Goal: Task Accomplishment & Management: Use online tool/utility

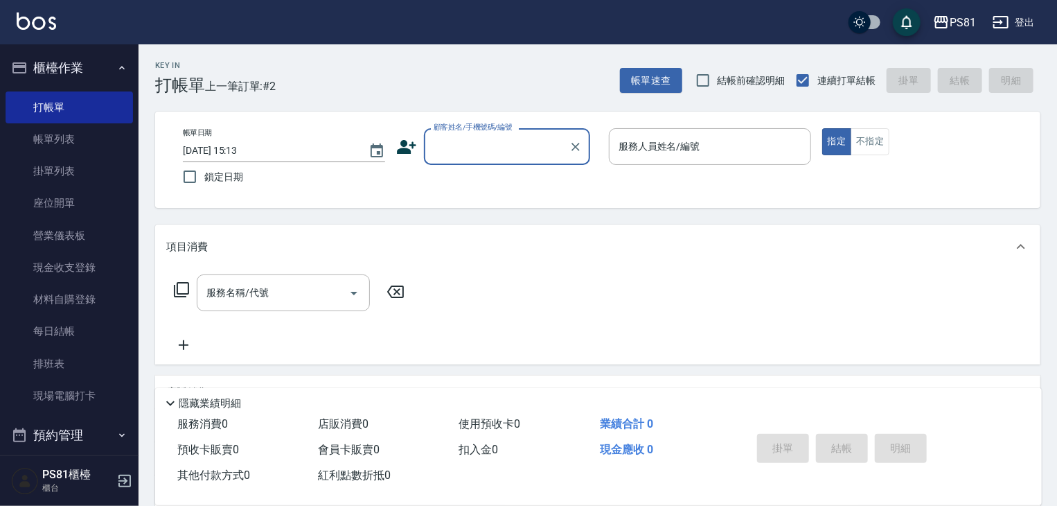
click at [505, 146] on input "顧客姓名/手機號碼/編號" at bounding box center [496, 146] width 133 height 24
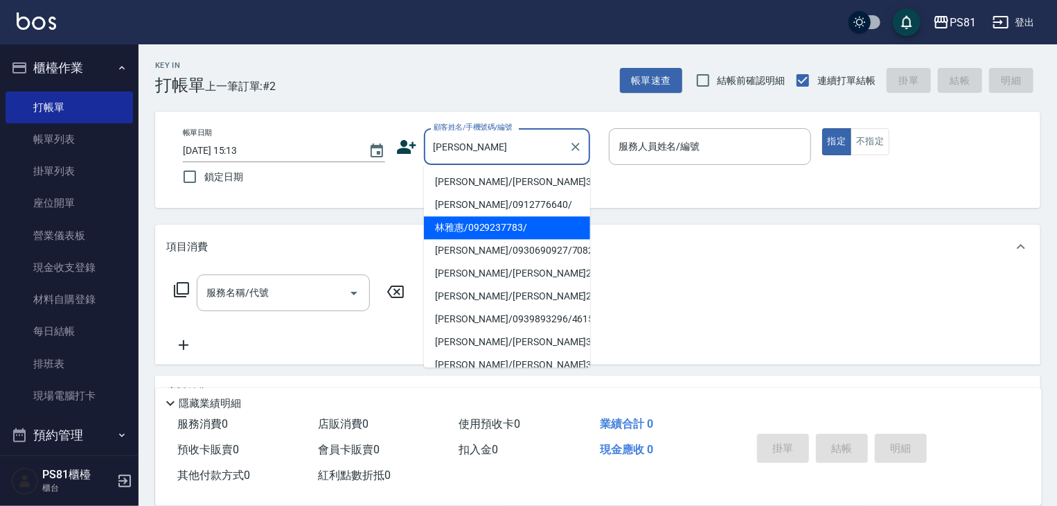
click at [512, 229] on li "林雅惠/0929237783/" at bounding box center [507, 227] width 166 height 23
type input "林雅惠/0929237783/"
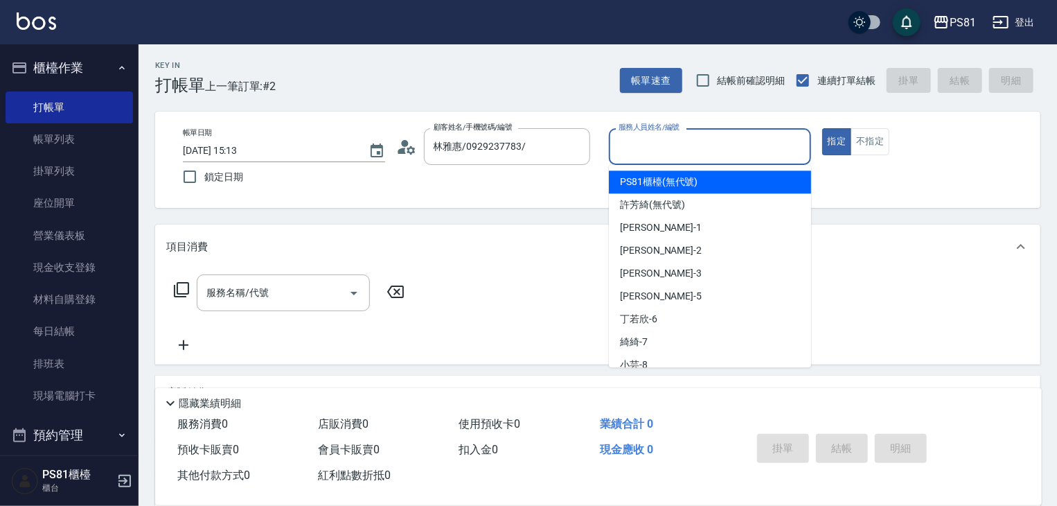
click at [665, 141] on input "服務人員姓名/編號" at bounding box center [710, 146] width 190 height 24
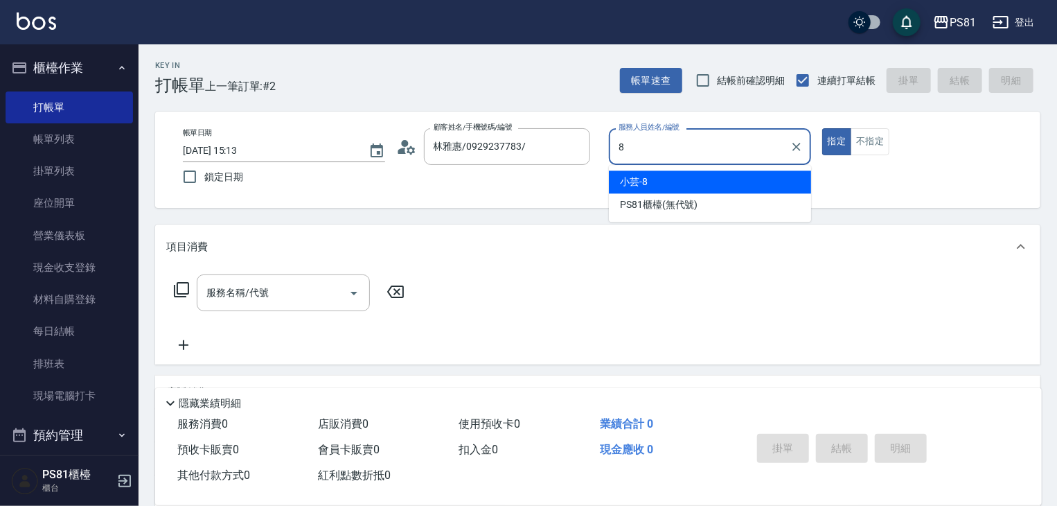
type input "小芸-8"
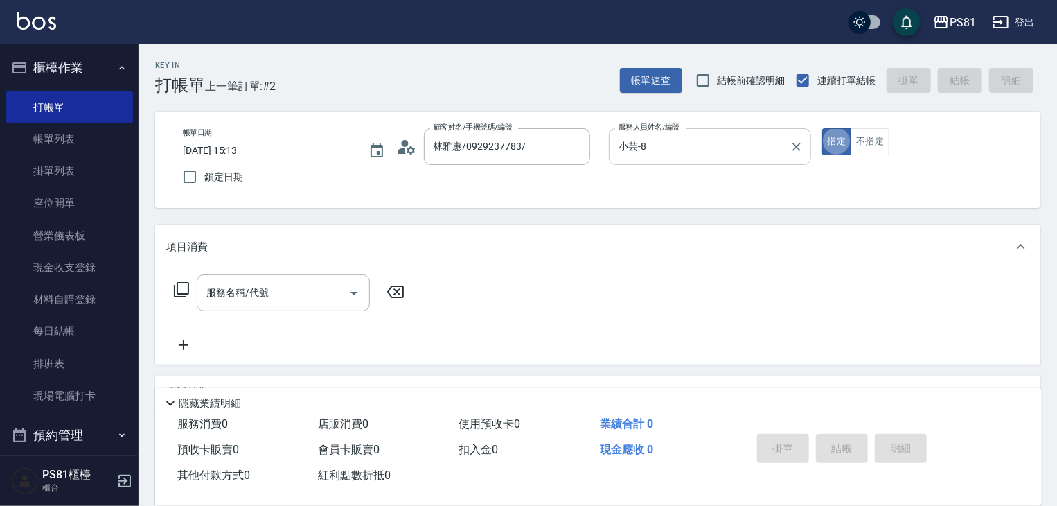
type button "true"
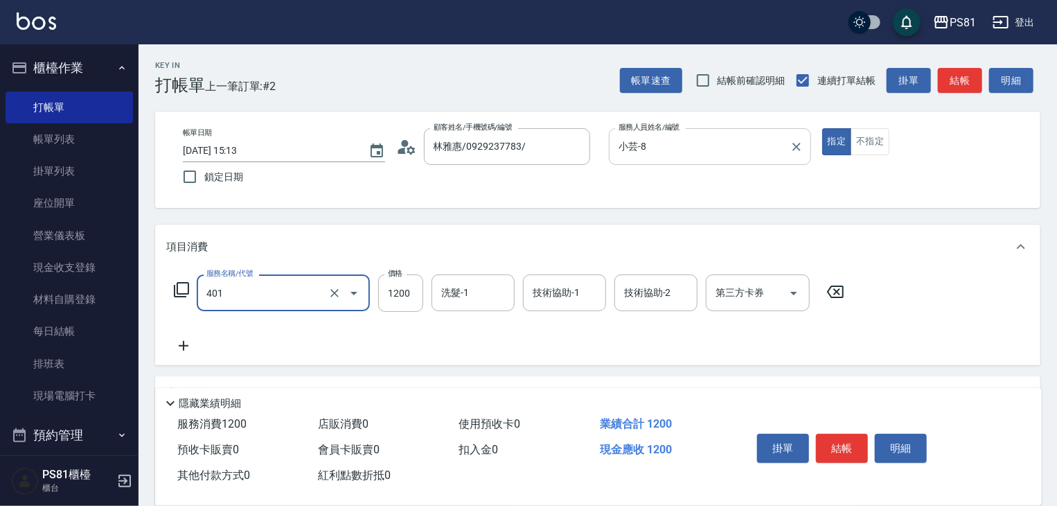
type input "基本染髮(401)"
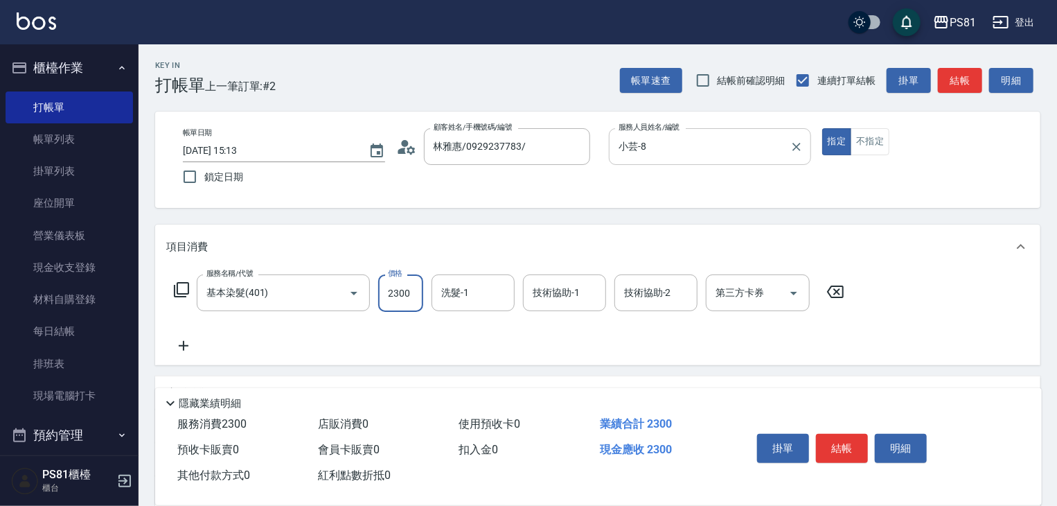
type input "2300"
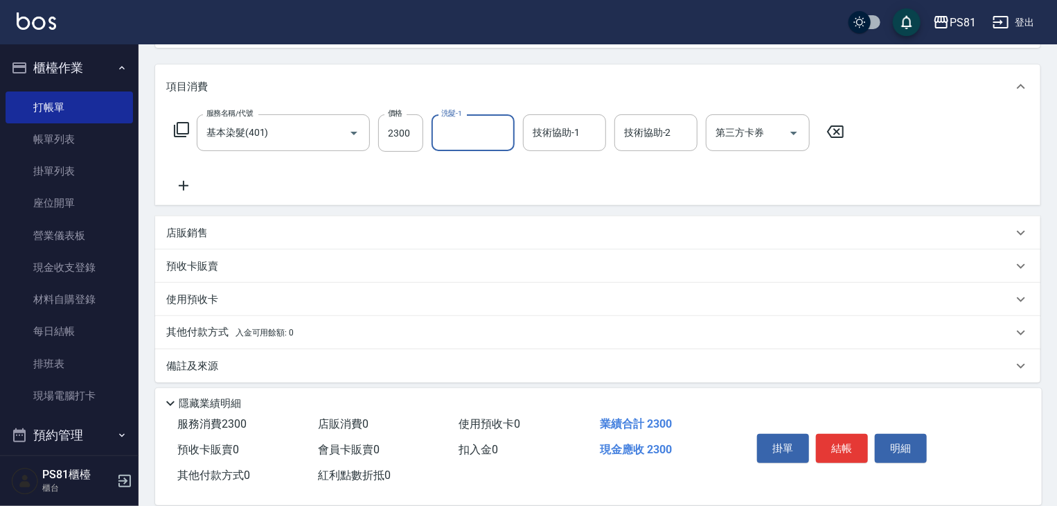
scroll to position [169, 0]
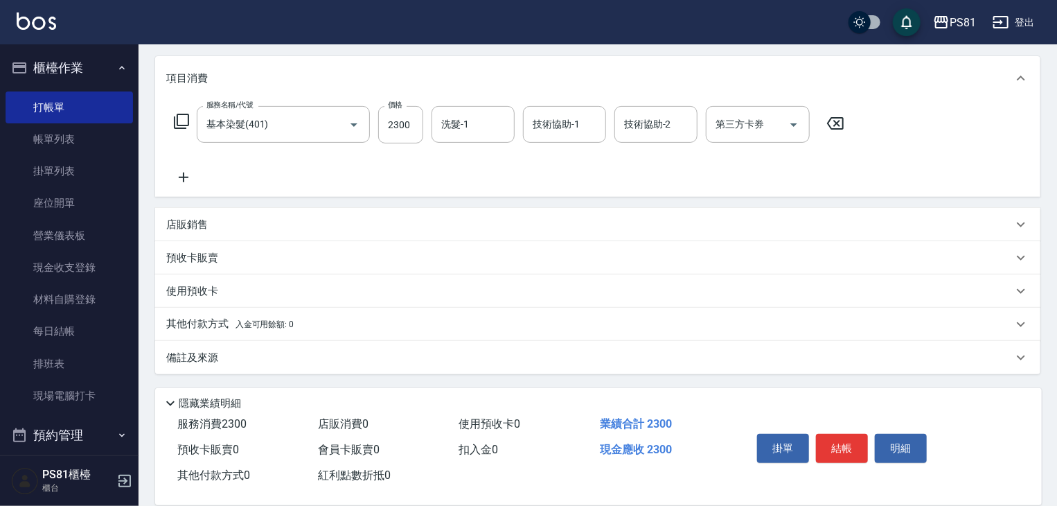
click at [235, 316] on p "其他付款方式 入金可用餘額: 0" at bounding box center [229, 323] width 127 height 15
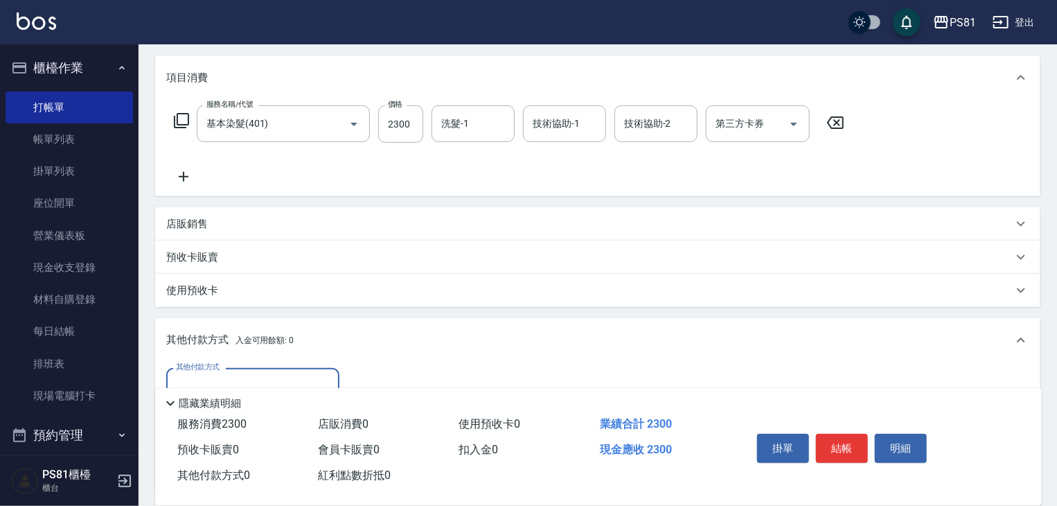
scroll to position [0, 0]
click at [248, 368] on div "其他付款方式" at bounding box center [252, 386] width 173 height 37
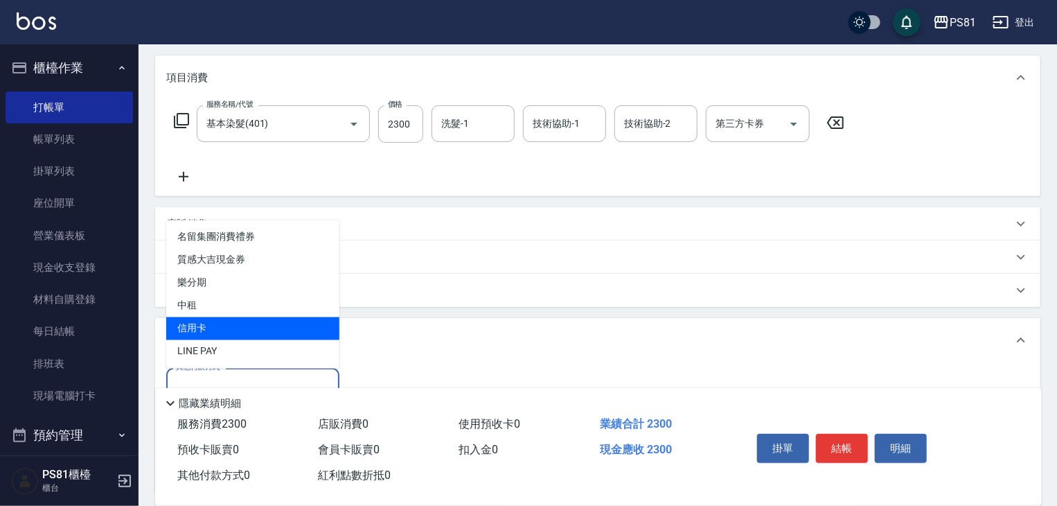
click at [203, 330] on span "信用卡" at bounding box center [252, 328] width 173 height 23
type input "信用卡"
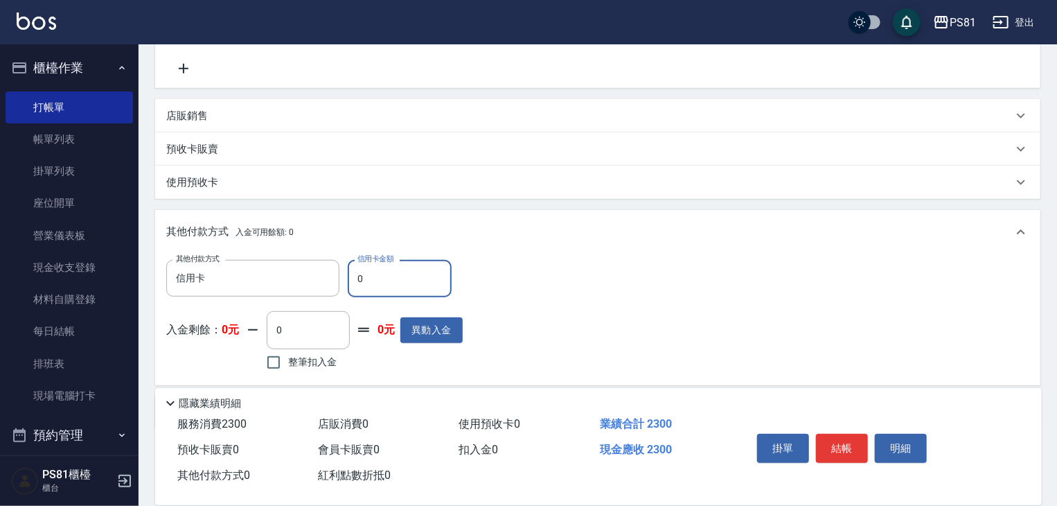
scroll to position [332, 0]
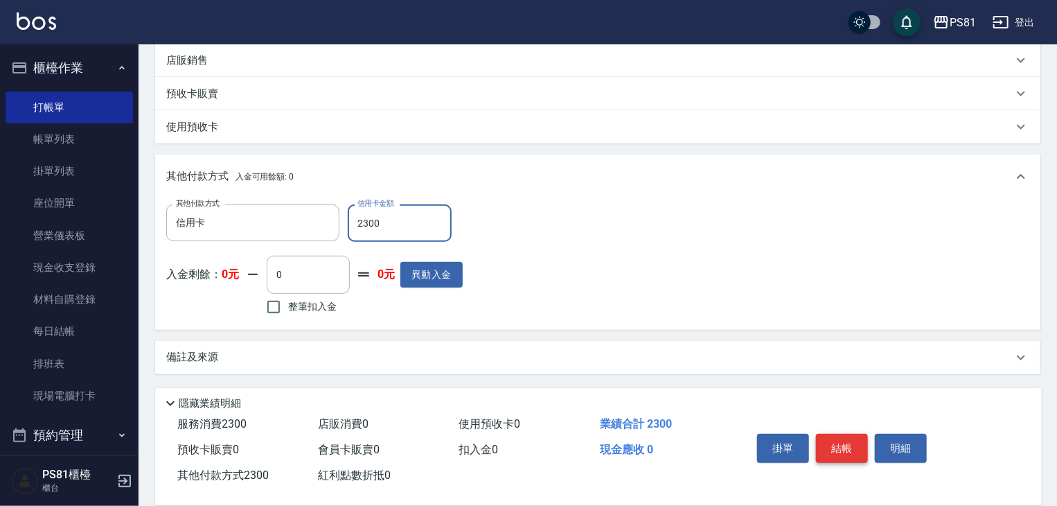
type input "2300"
click at [850, 436] on button "結帳" at bounding box center [842, 447] width 52 height 29
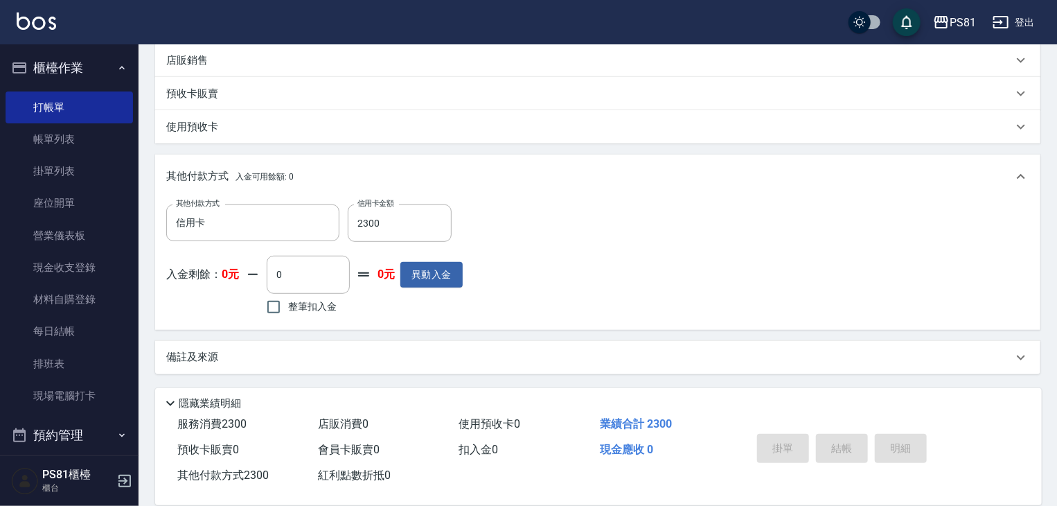
type input "[DATE] 16:37"
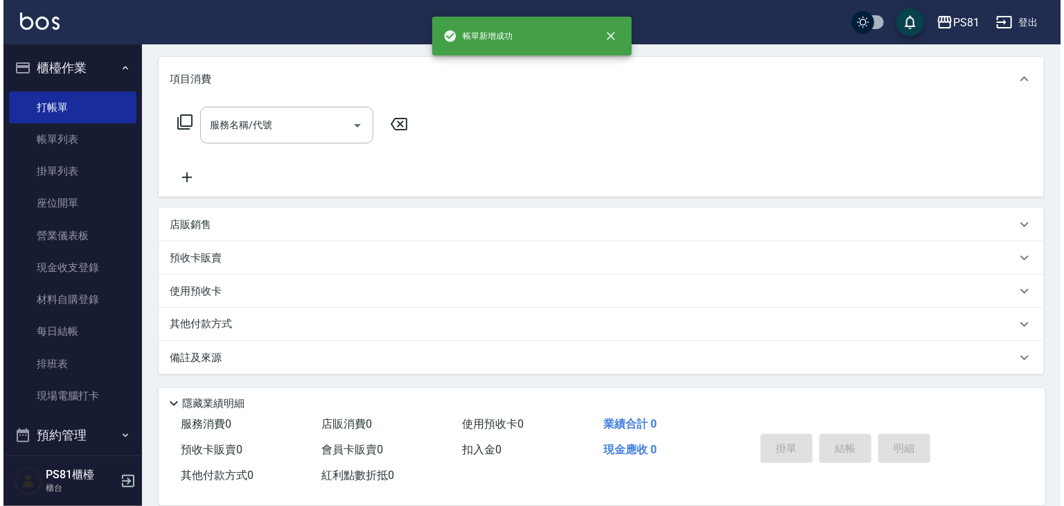
scroll to position [0, 0]
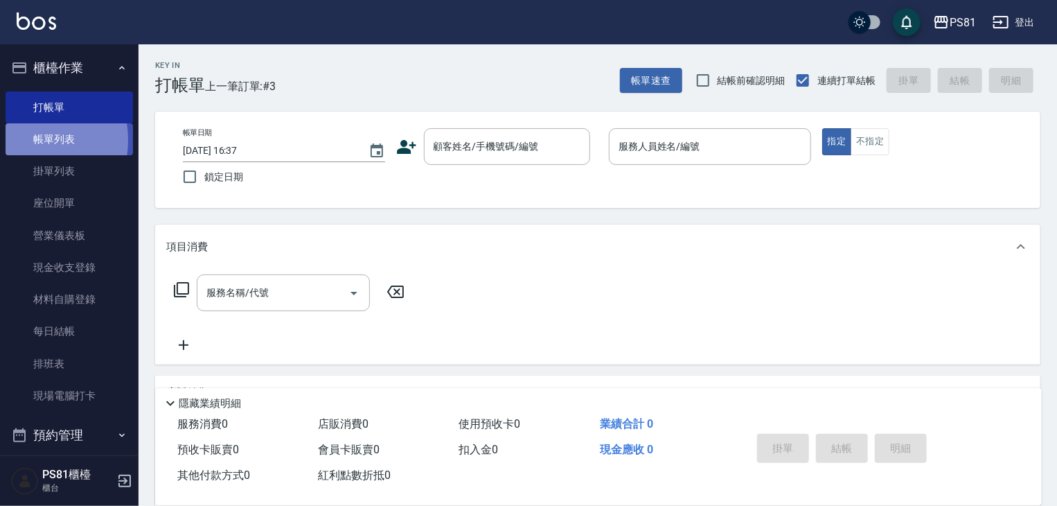
click at [16, 140] on link "帳單列表" at bounding box center [69, 139] width 127 height 32
